Goal: Use online tool/utility

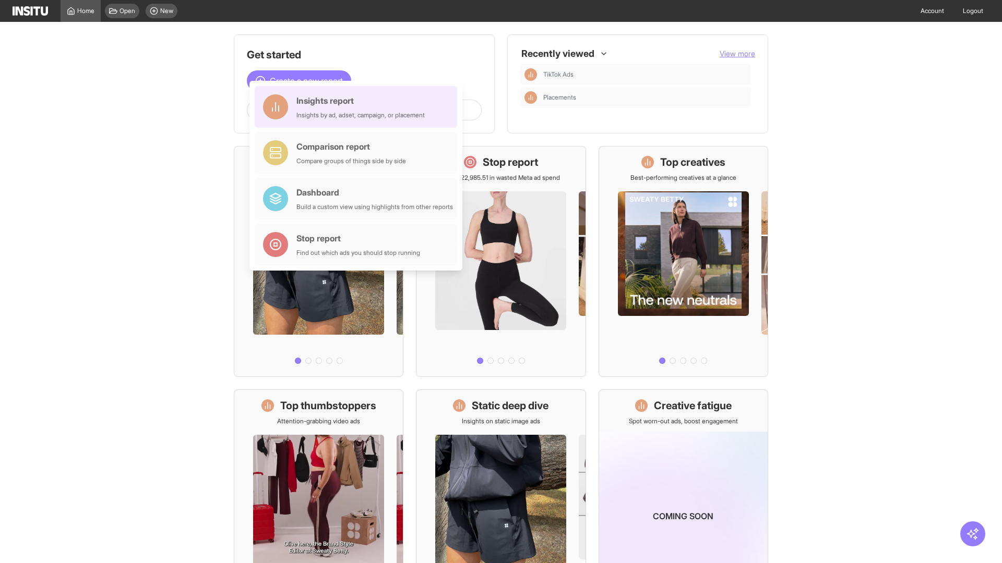
click at [358, 107] on div "Insights report Insights by ad, adset, campaign, or placement" at bounding box center [360, 106] width 128 height 25
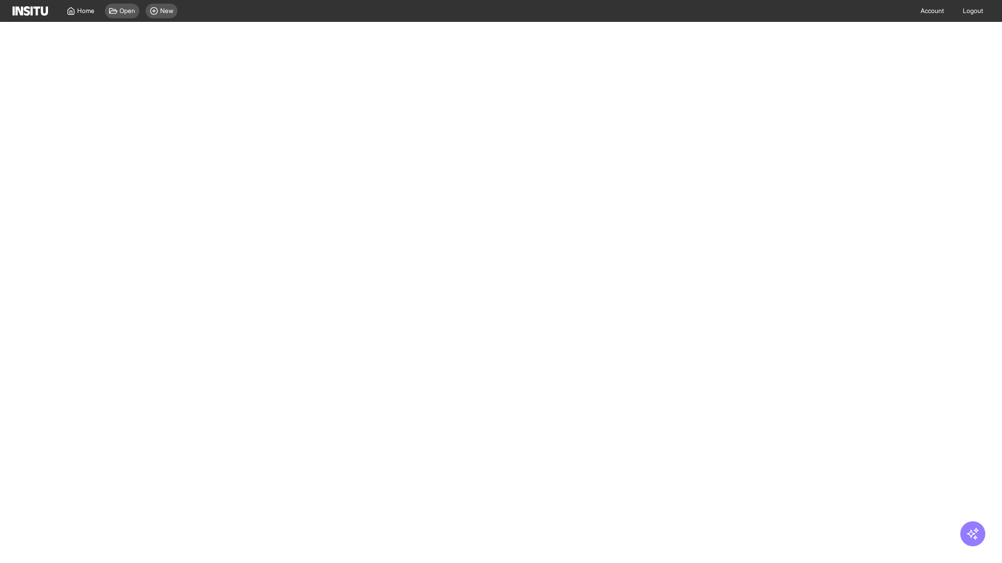
select select "**"
